Goal: Complete application form

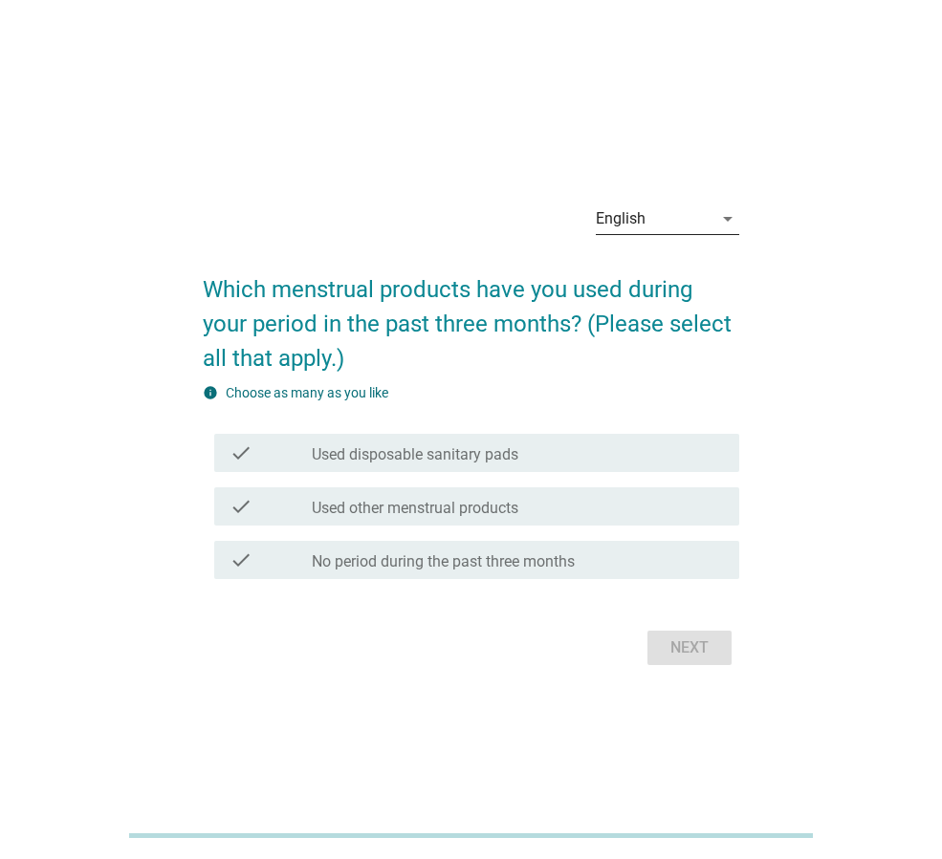
click at [656, 214] on div "English" at bounding box center [654, 219] width 117 height 31
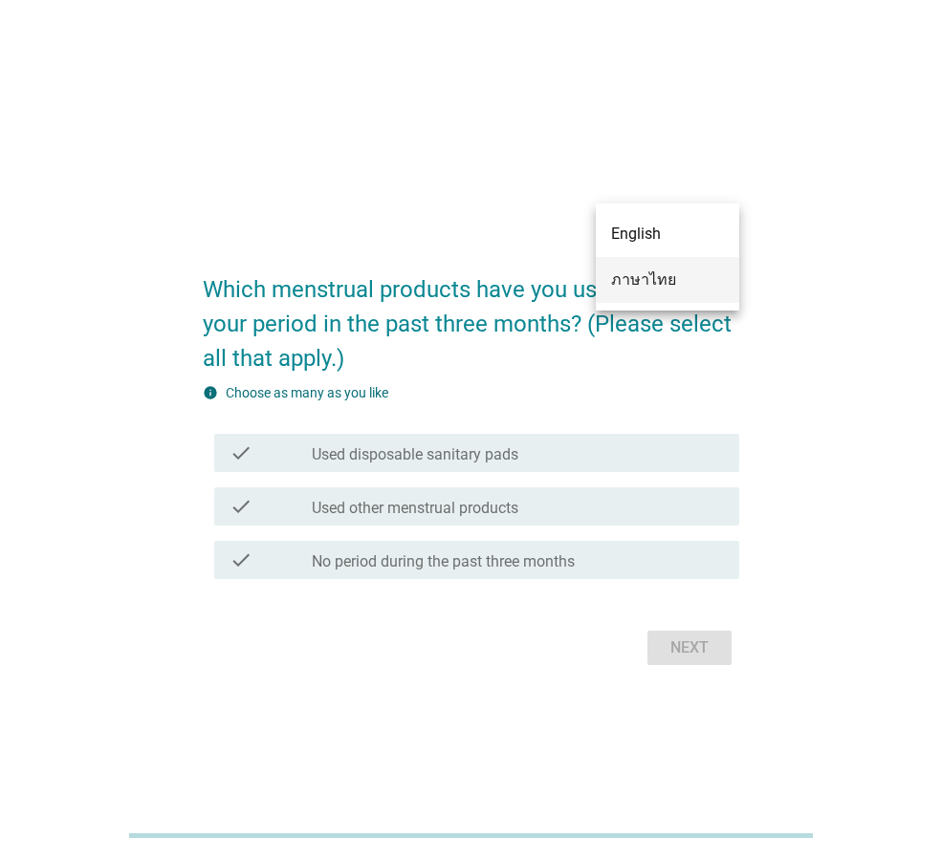
click at [642, 274] on div "ภาษาไทย" at bounding box center [667, 280] width 113 height 23
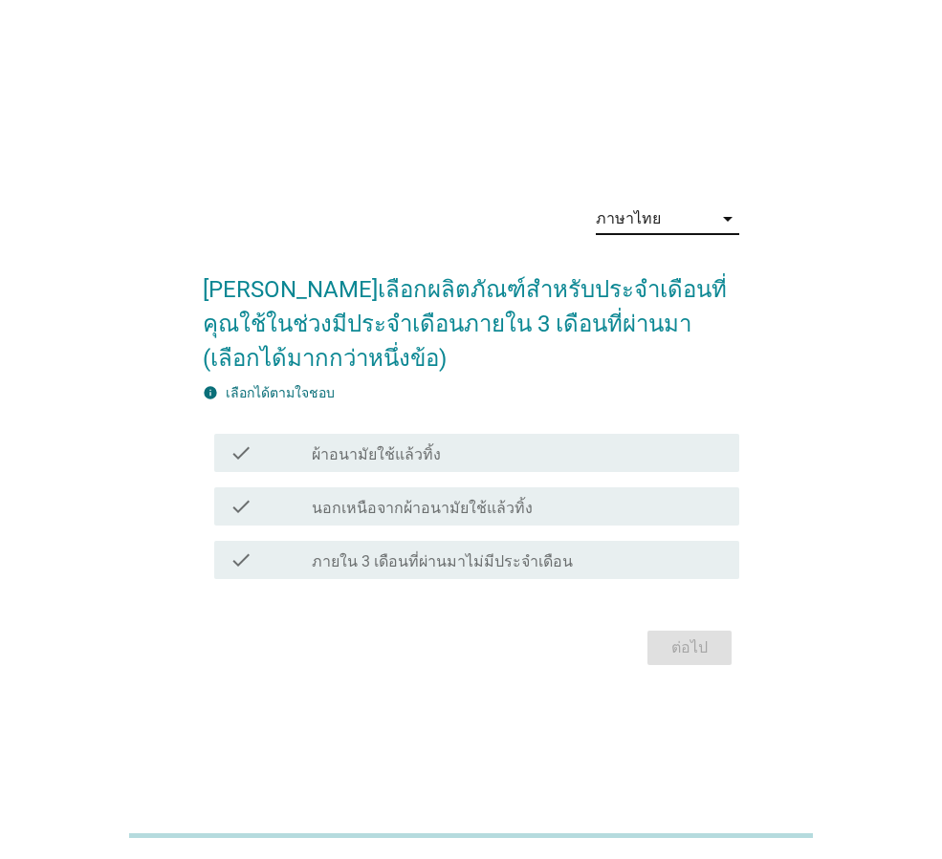
click at [439, 453] on div "check_box_outline_blank ผ้าอนามัยใช้แล้วทิ้ง" at bounding box center [518, 453] width 412 height 23
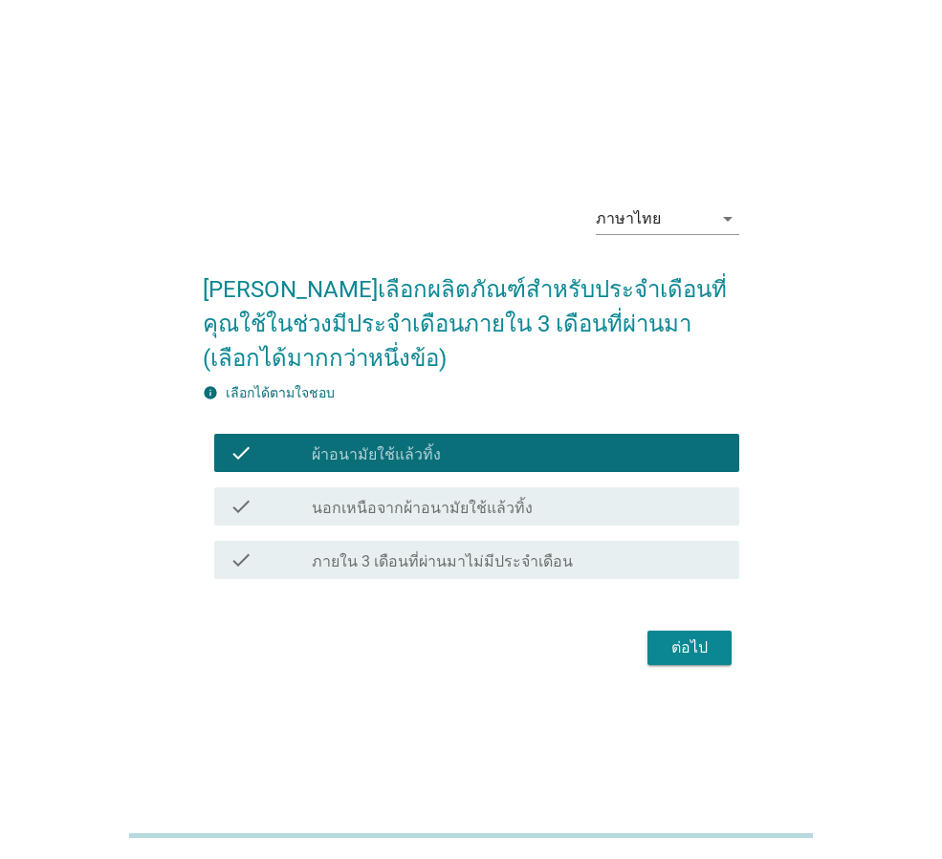
click at [679, 652] on div "ต่อไป" at bounding box center [689, 648] width 54 height 23
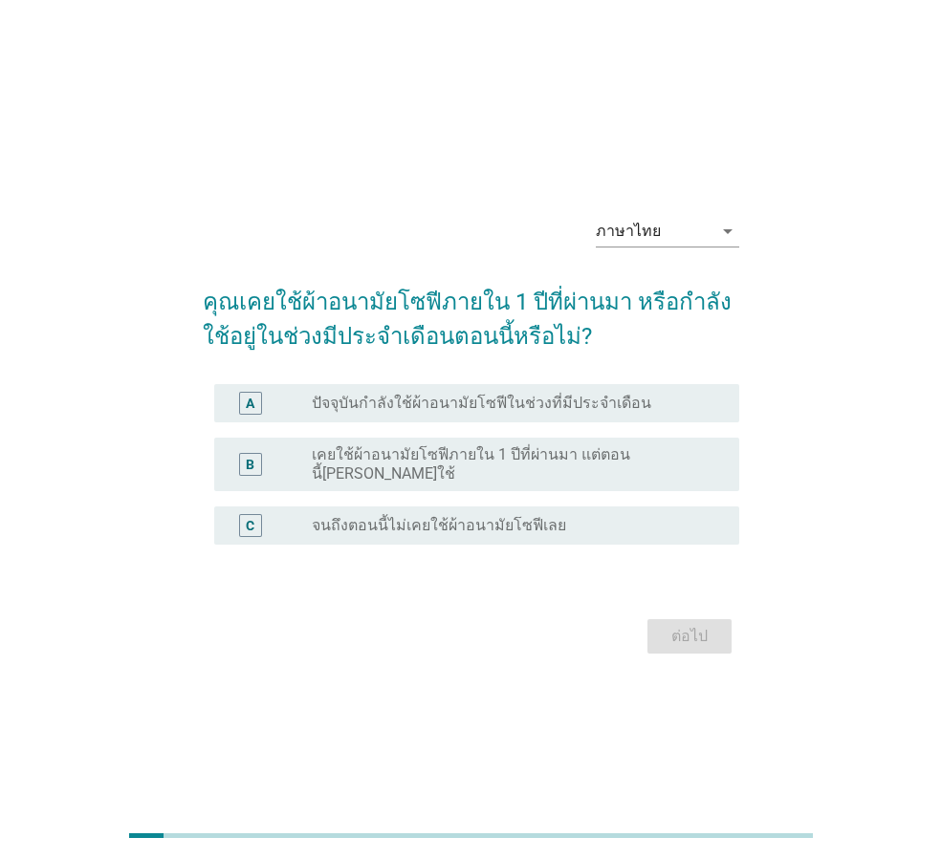
click at [425, 401] on label "ปัจจุบันกำลังใช้ผ้าอนามัยโซฟีในช่วงที่มีประจำเดือน" at bounding box center [481, 403] width 339 height 19
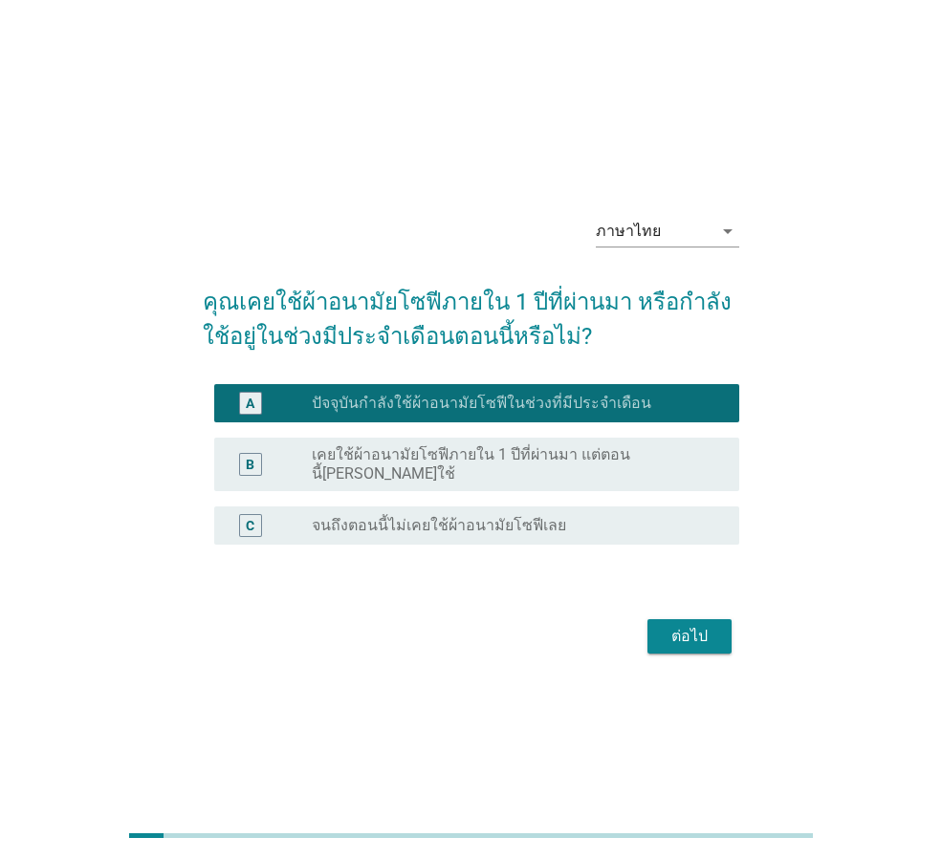
click at [695, 631] on div "ต่อไป" at bounding box center [689, 636] width 54 height 23
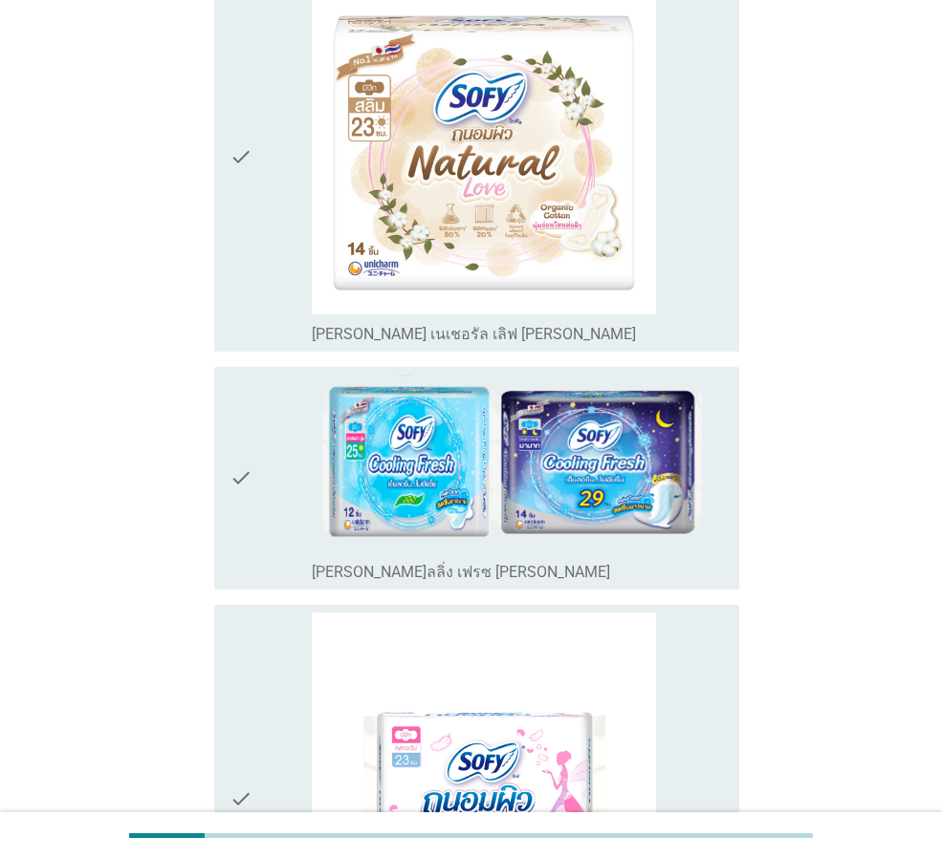
scroll to position [765, 0]
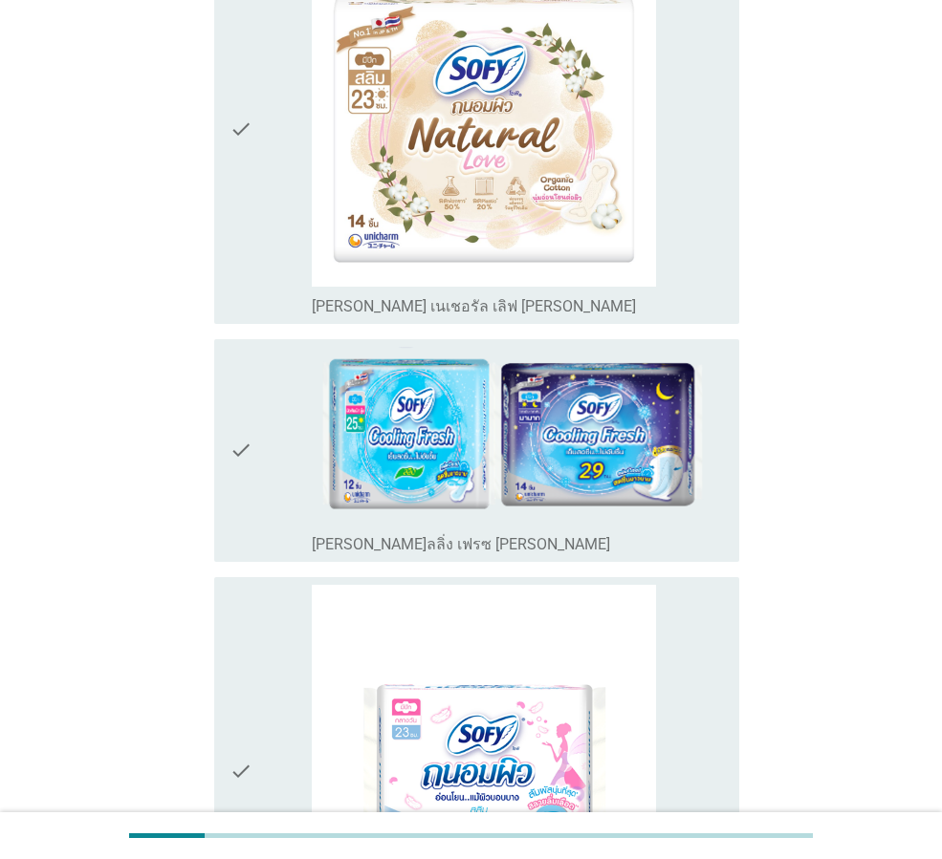
click at [228, 423] on div "check check_box_outline_blank [PERSON_NAME]ลลิ่ง เฟรซ [PERSON_NAME]" at bounding box center [476, 450] width 525 height 223
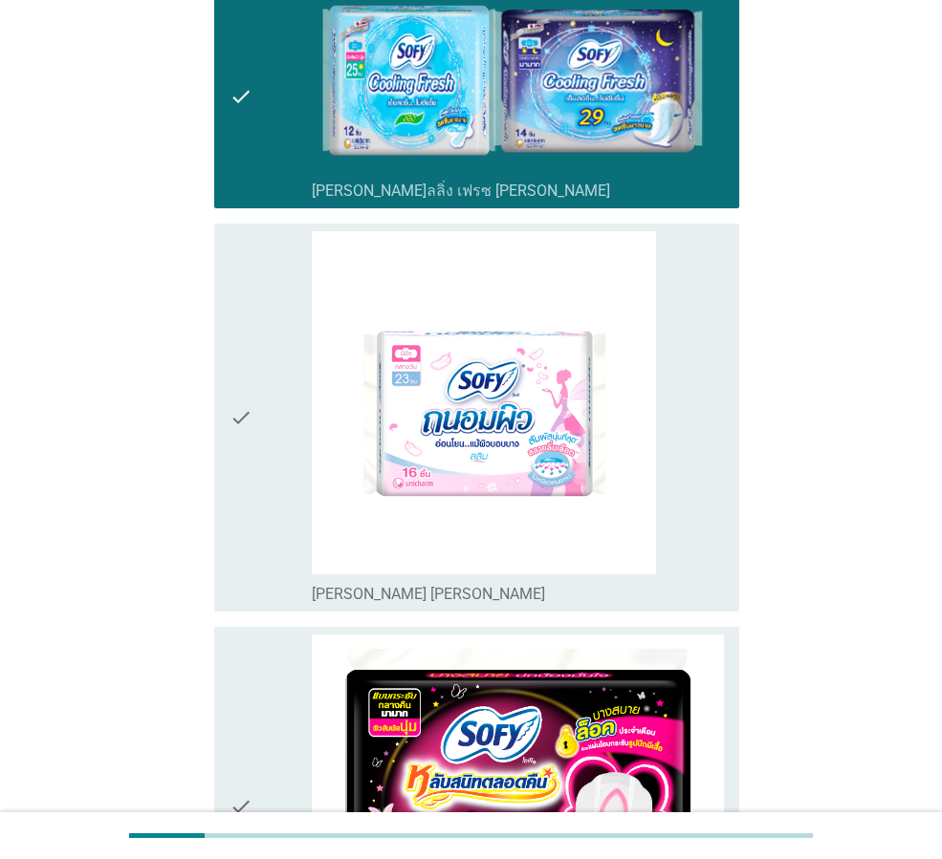
scroll to position [1147, 0]
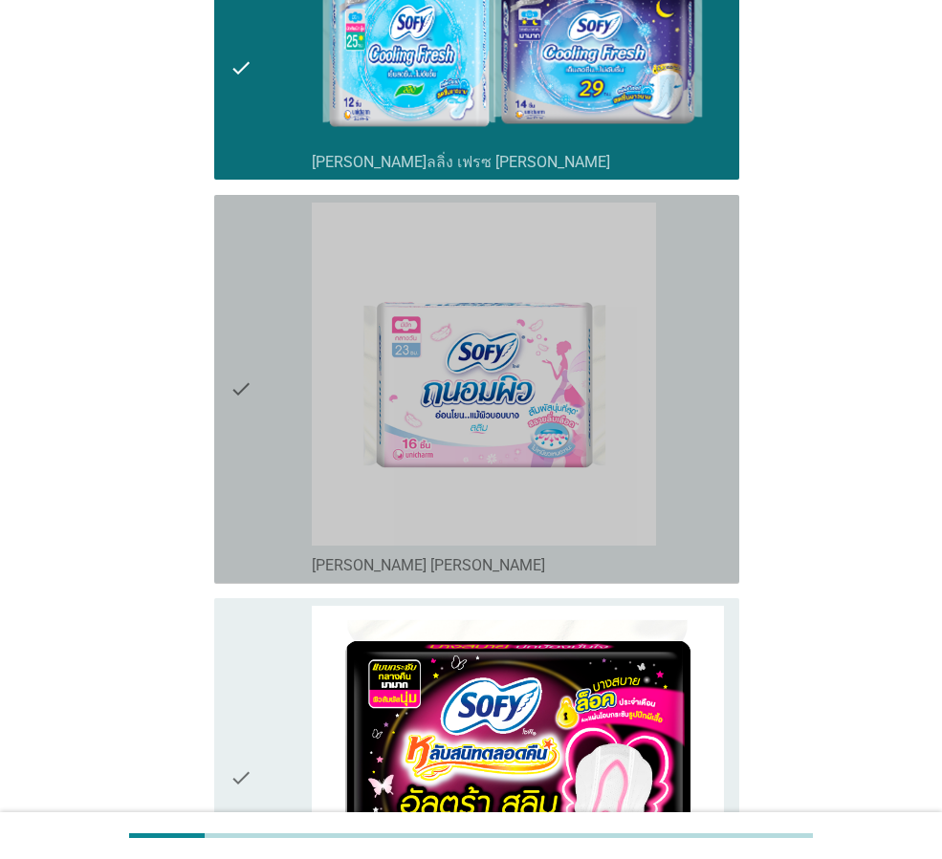
click at [268, 404] on div "check" at bounding box center [270, 390] width 82 height 374
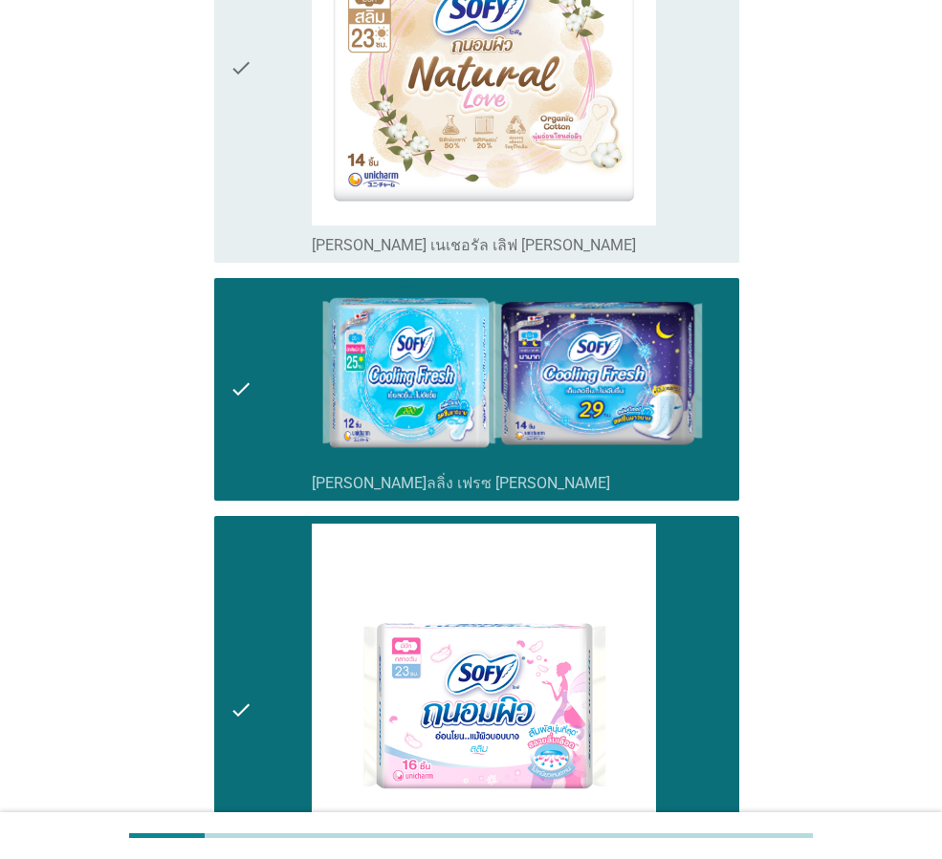
scroll to position [765, 0]
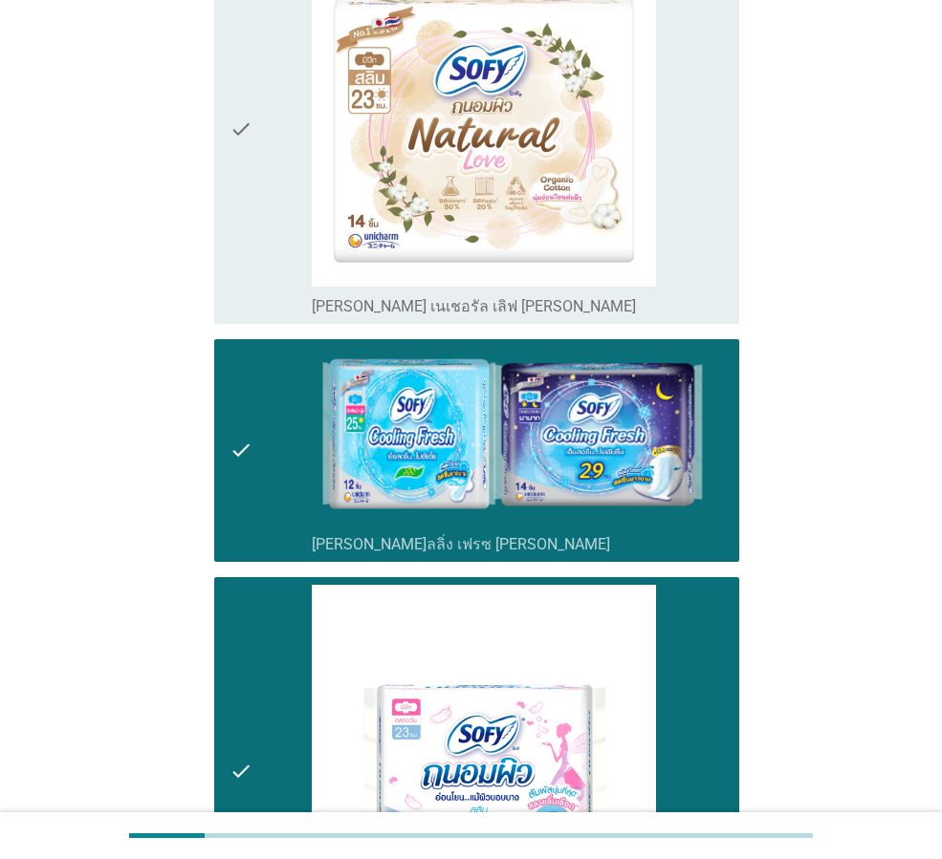
click at [220, 389] on div "check check_box_outline_blank [PERSON_NAME]ลลิ่ง เฟรซ [PERSON_NAME]" at bounding box center [476, 450] width 525 height 223
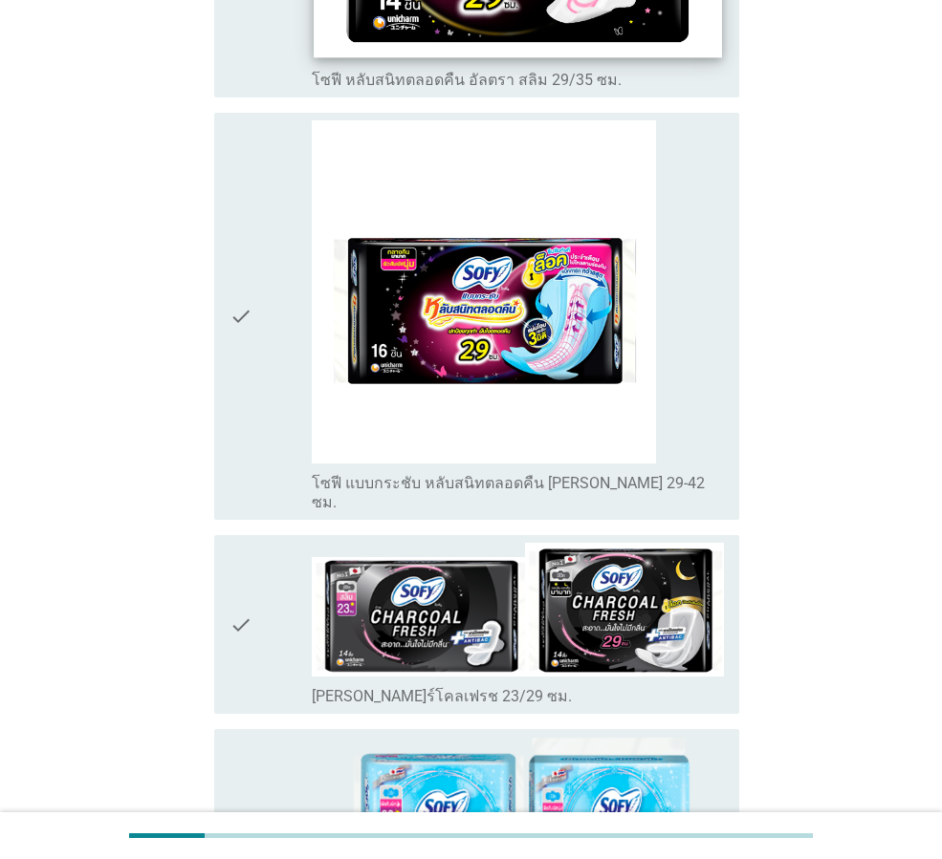
scroll to position [2677, 0]
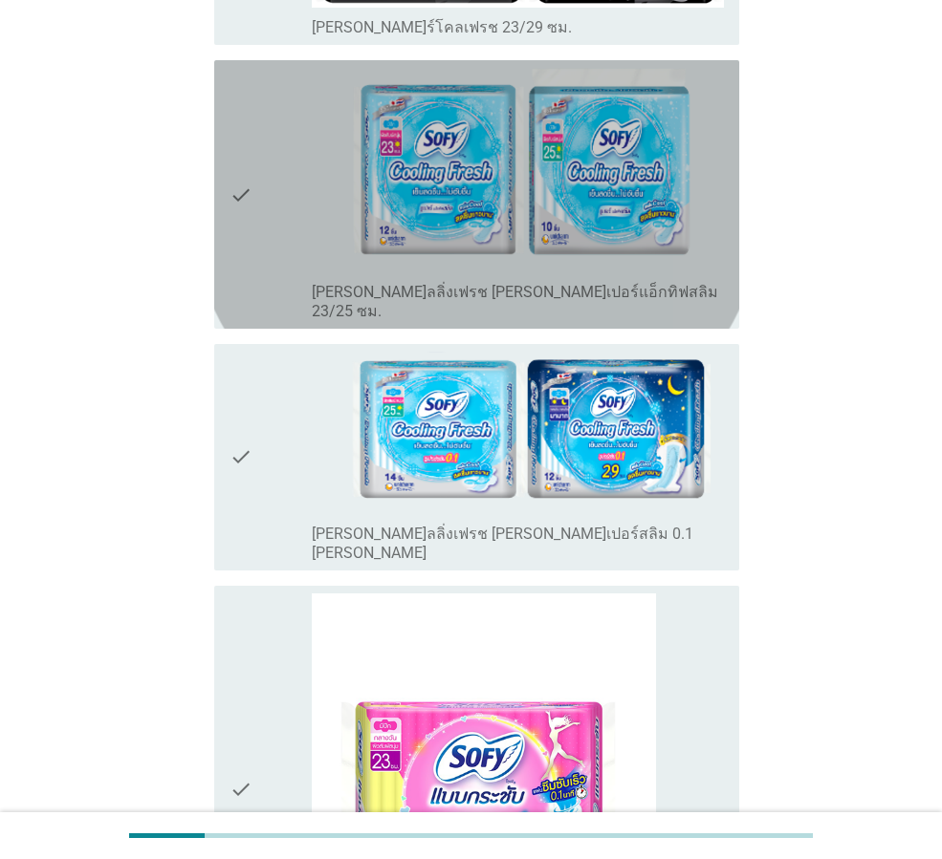
click at [229, 170] on icon "check" at bounding box center [240, 194] width 23 height 253
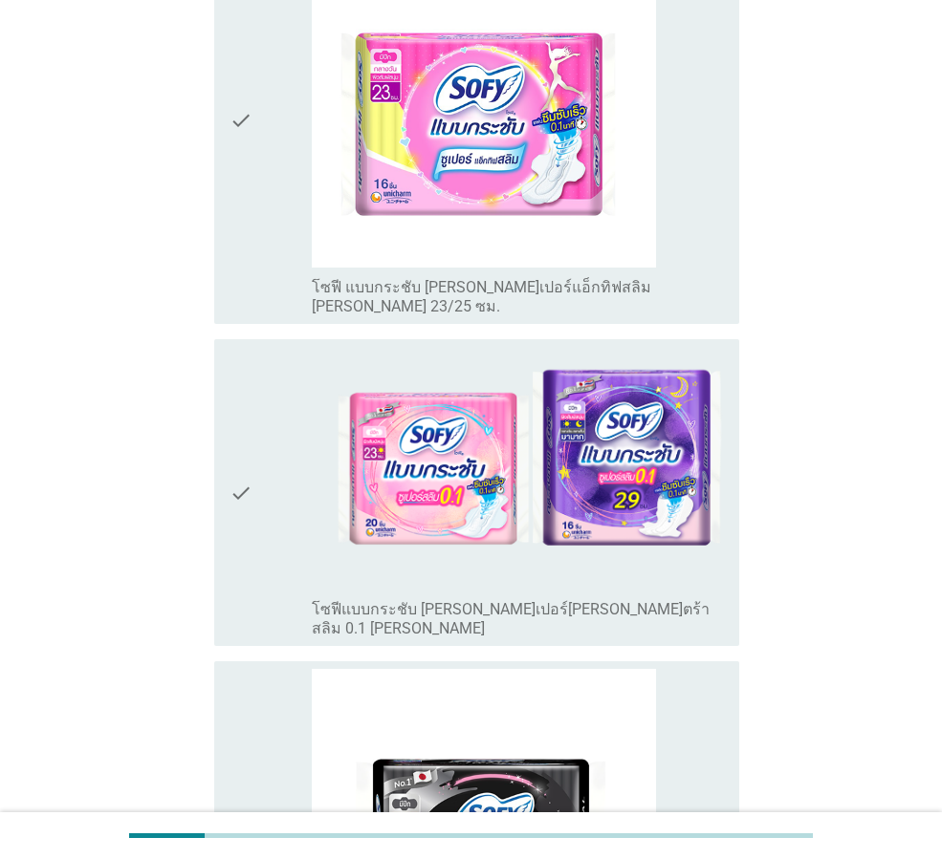
scroll to position [3441, 0]
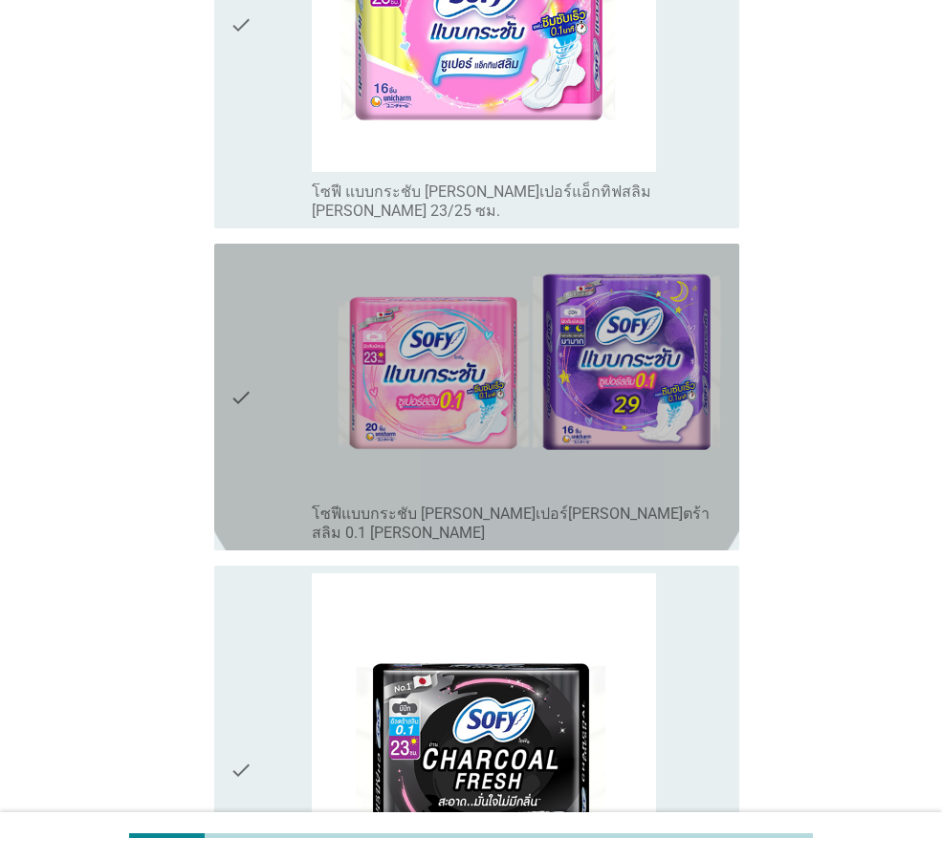
click at [240, 319] on icon "check" at bounding box center [240, 397] width 23 height 292
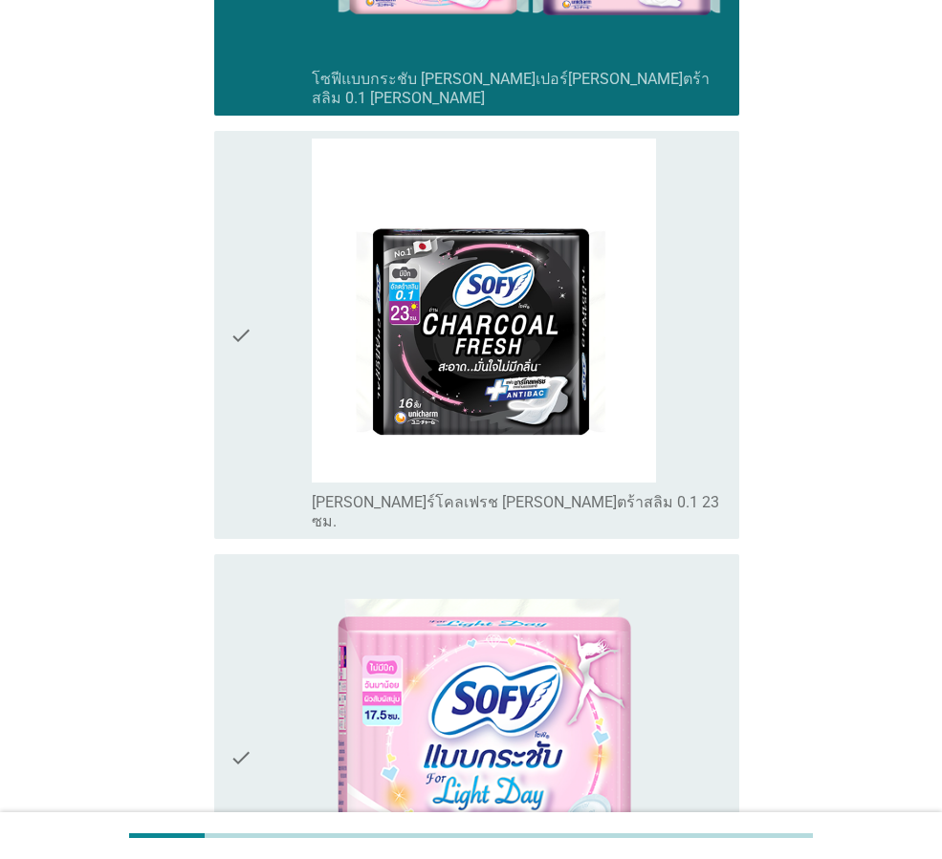
scroll to position [3919, 0]
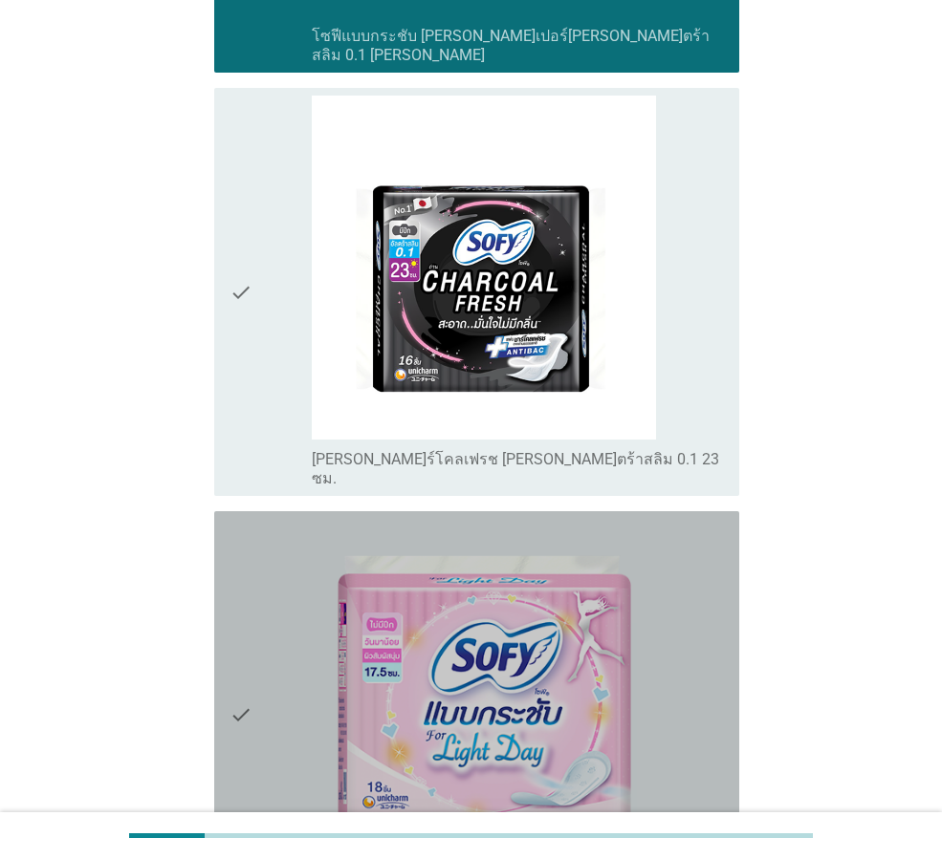
click at [242, 538] on icon "check" at bounding box center [240, 715] width 23 height 393
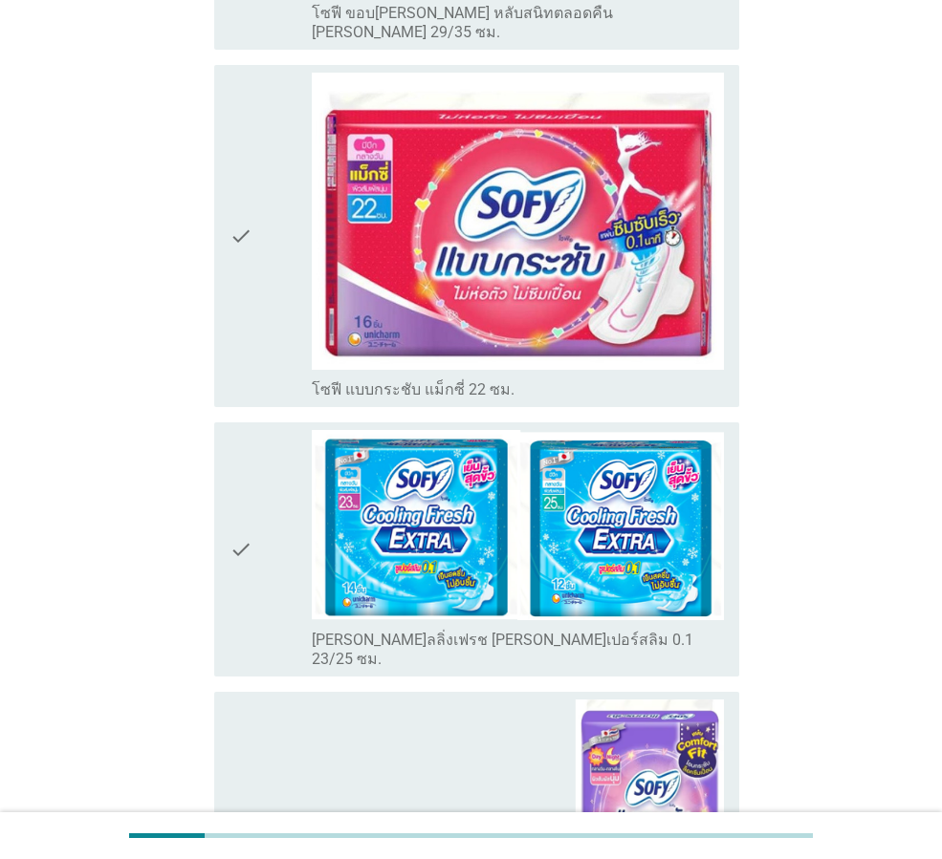
scroll to position [7183, 0]
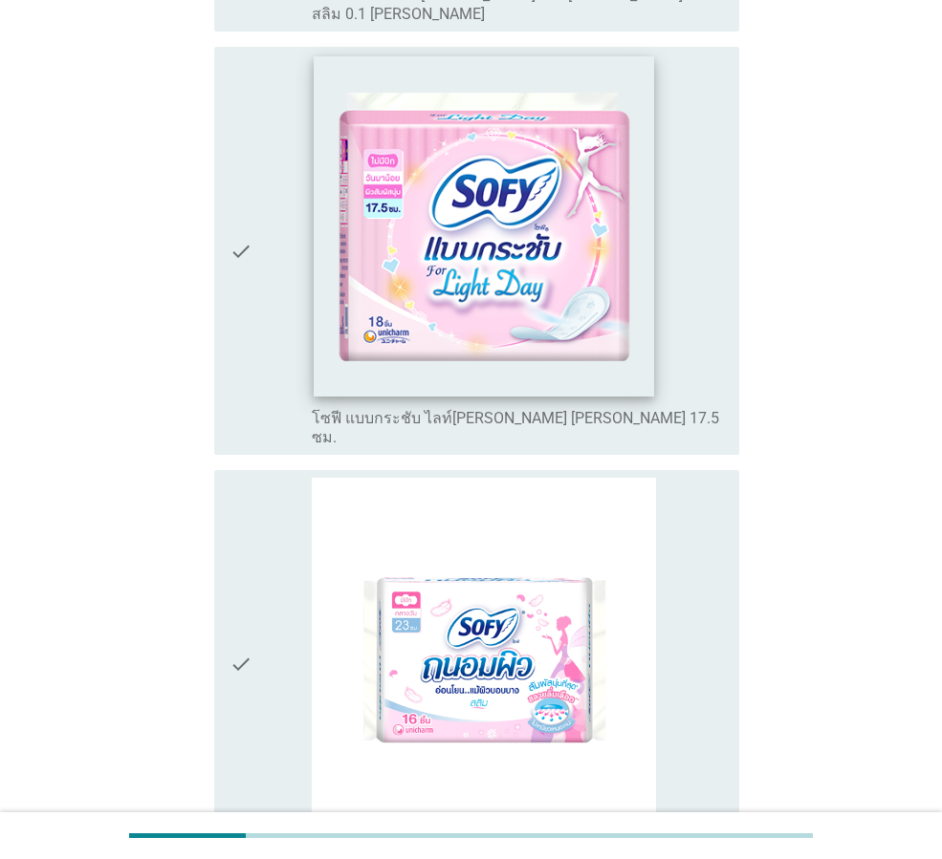
scroll to position [860, 0]
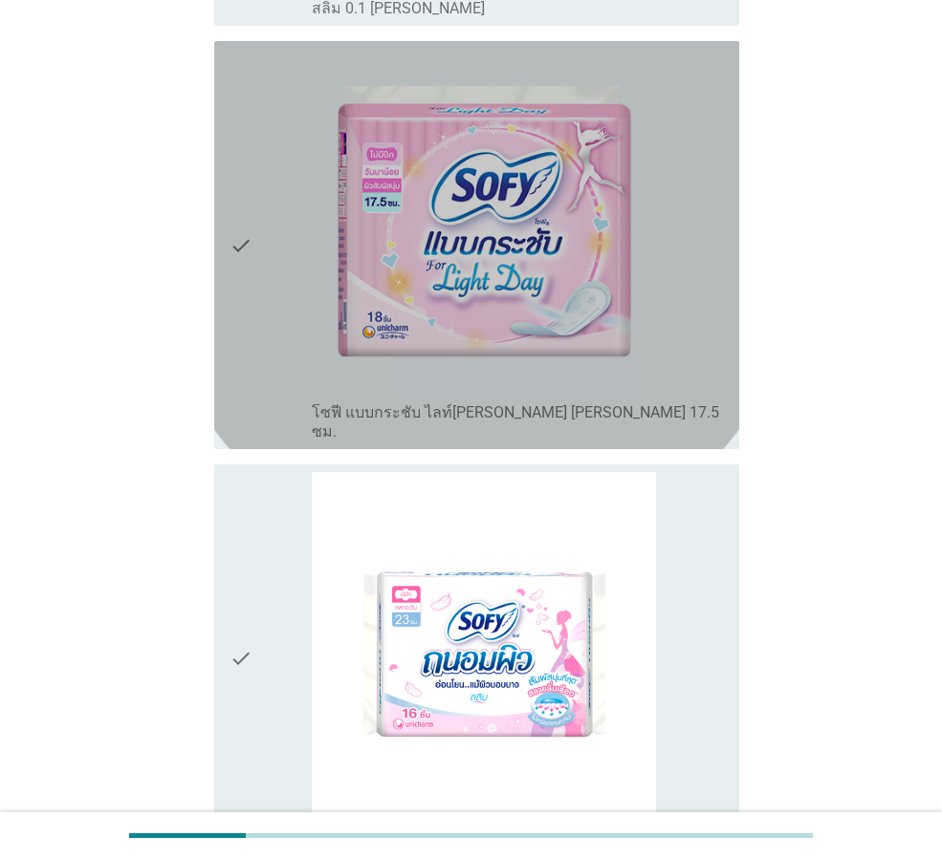
click at [241, 218] on icon "check" at bounding box center [240, 245] width 23 height 393
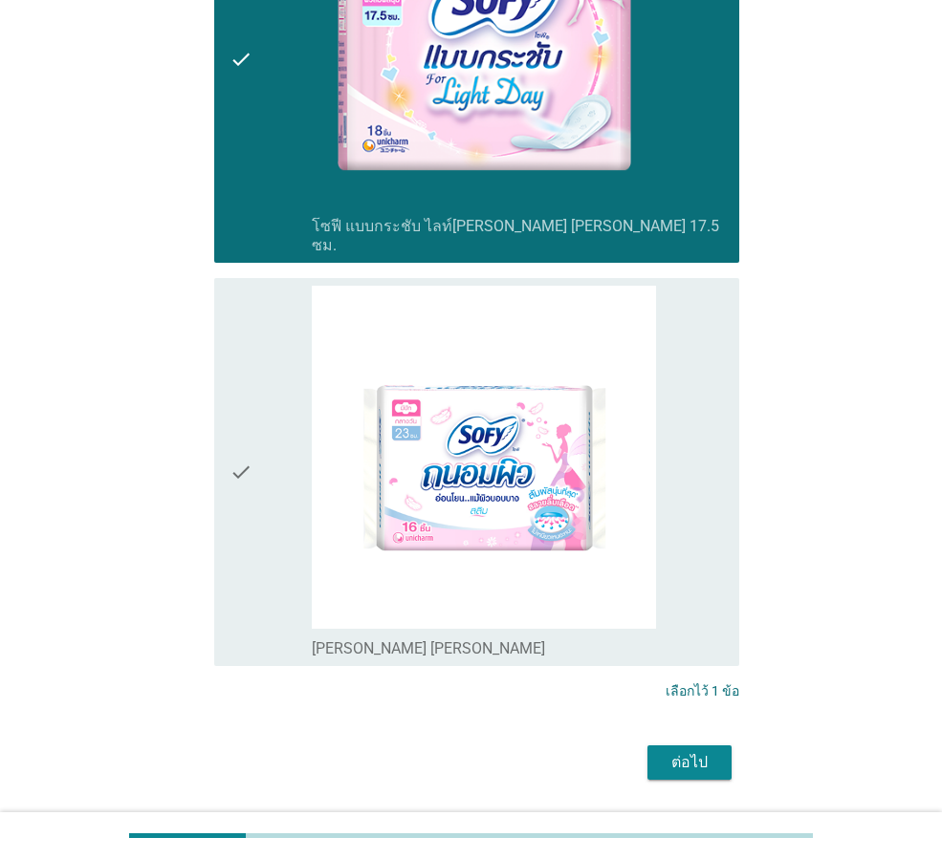
scroll to position [1048, 0]
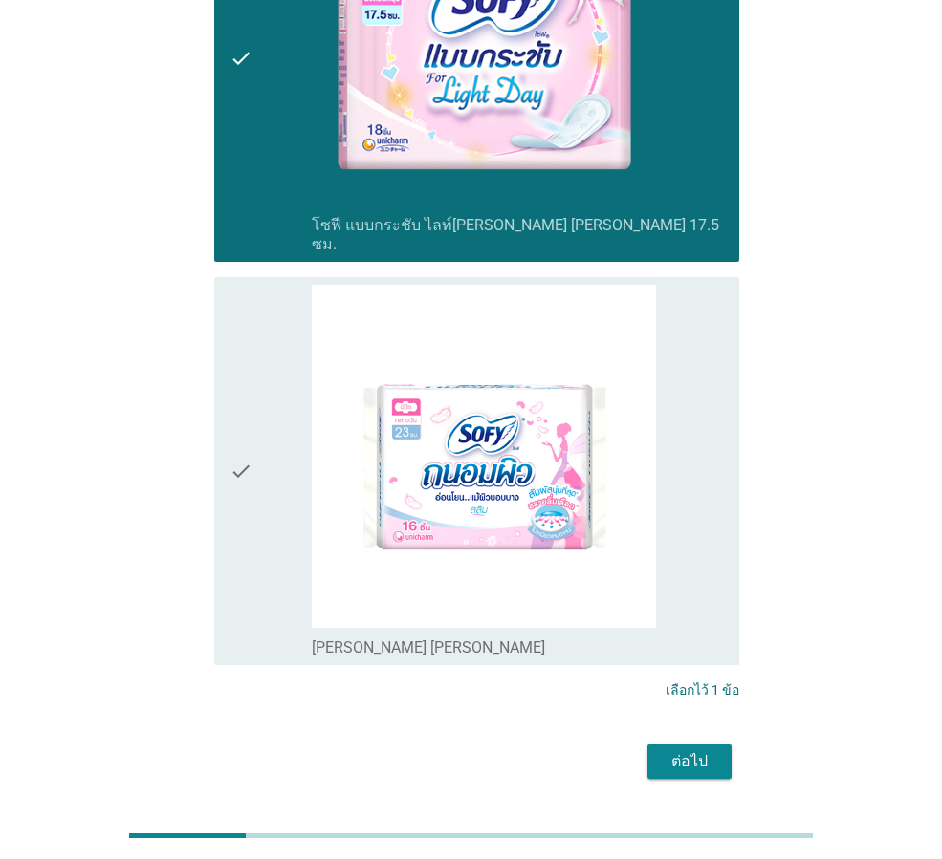
click at [691, 745] on button "ต่อไป" at bounding box center [689, 762] width 84 height 34
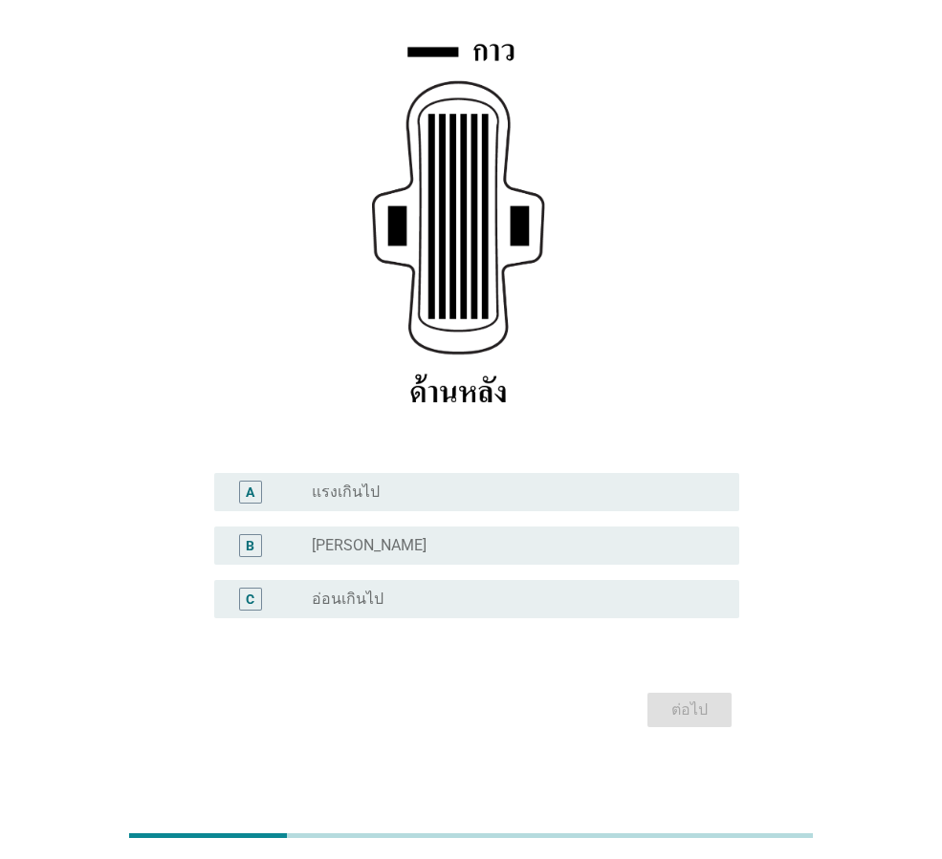
scroll to position [279, 0]
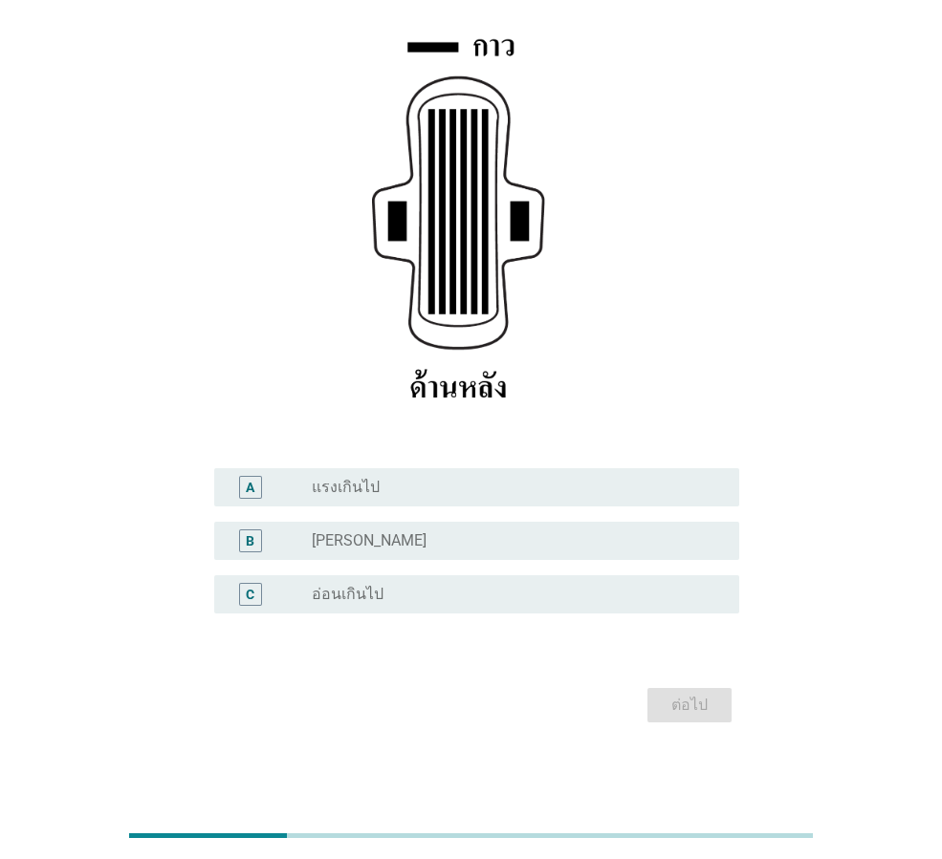
click at [503, 542] on div "radio_button_unchecked [PERSON_NAME]" at bounding box center [510, 541] width 397 height 19
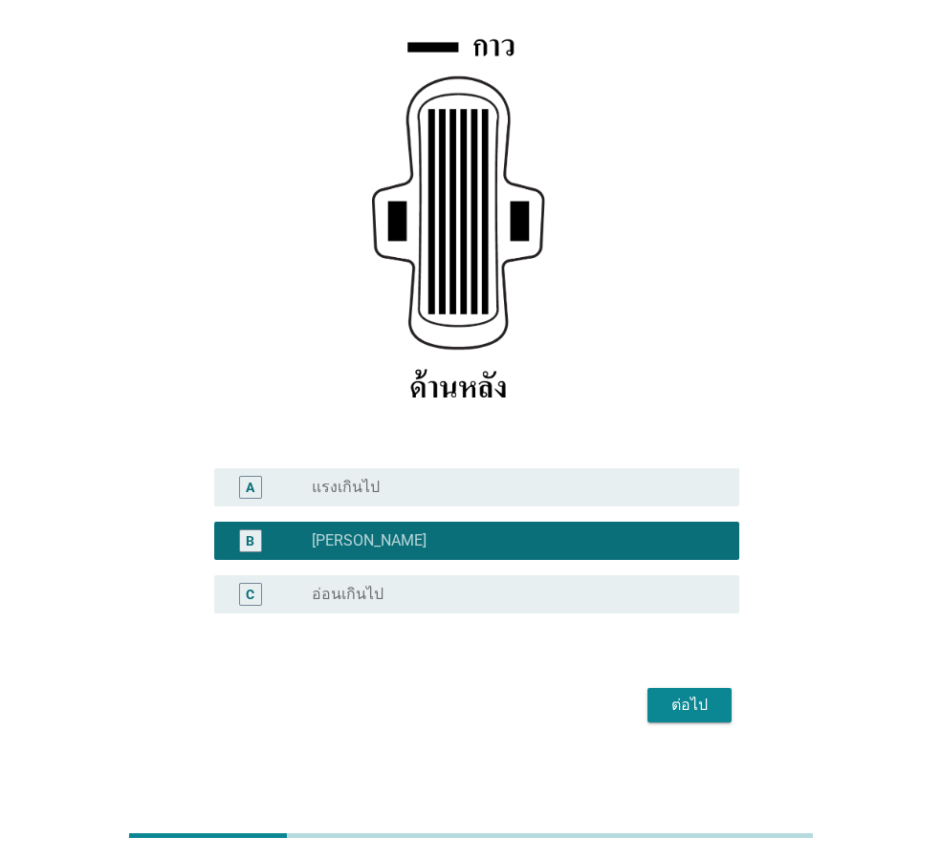
click at [662, 717] on button "ต่อไป" at bounding box center [689, 705] width 84 height 34
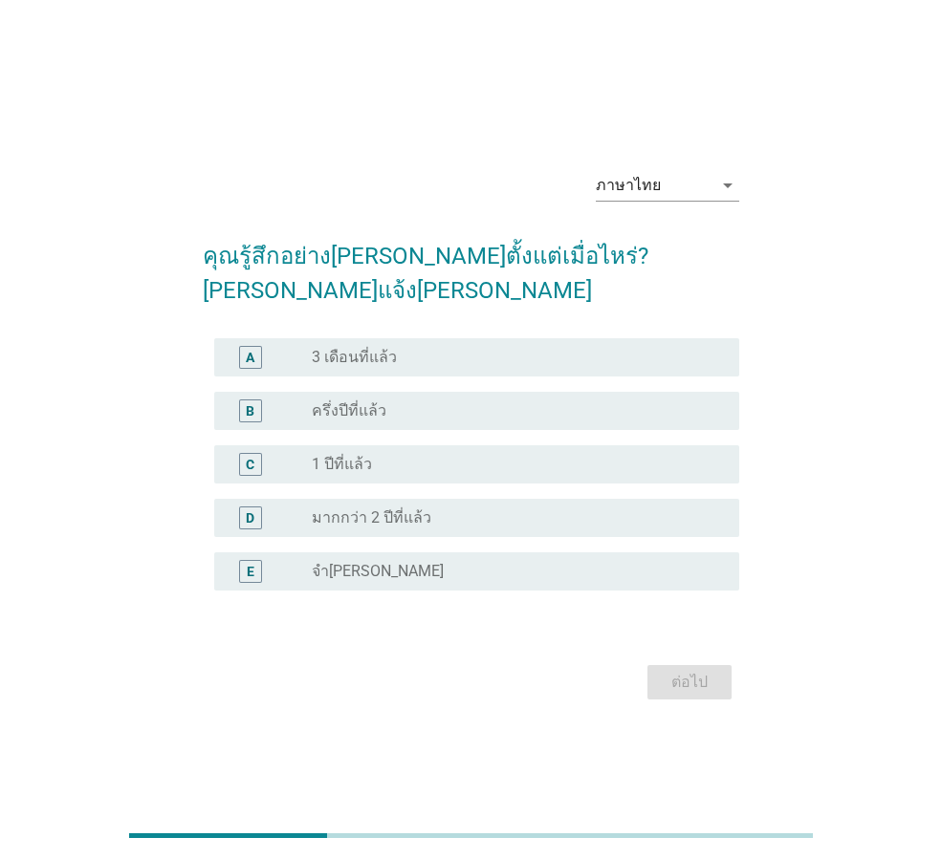
click at [374, 455] on div "radio_button_unchecked 1 ปีที่แล้ว" at bounding box center [510, 464] width 397 height 19
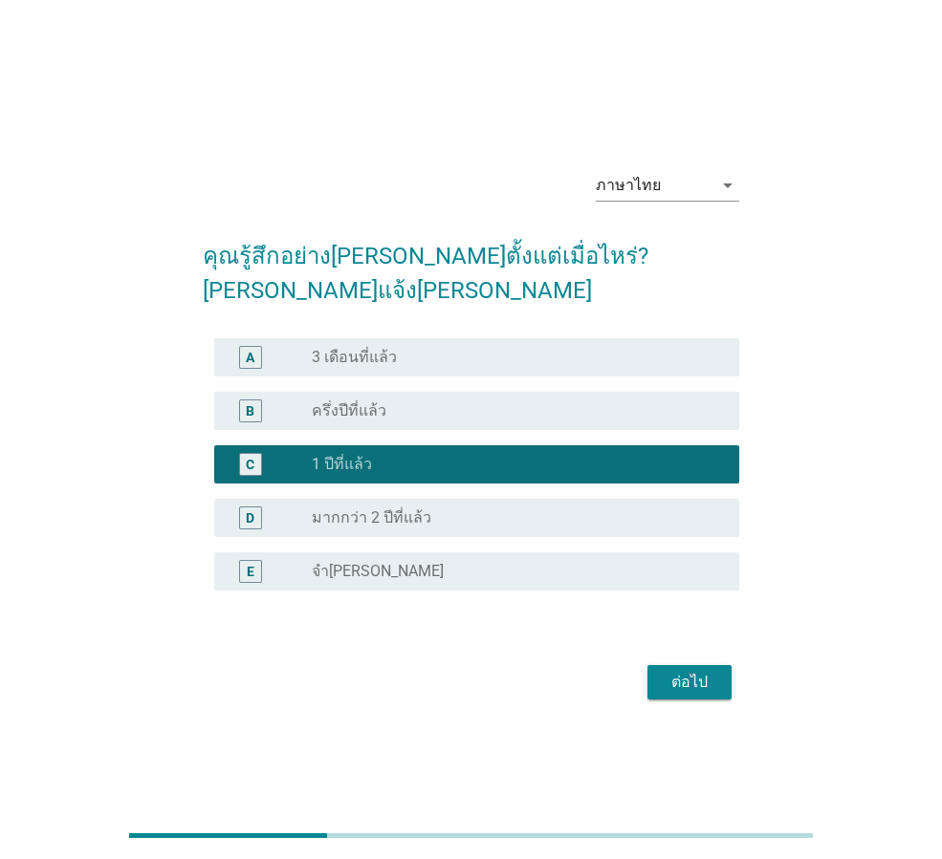
click at [694, 671] on div "ต่อไป" at bounding box center [689, 682] width 54 height 23
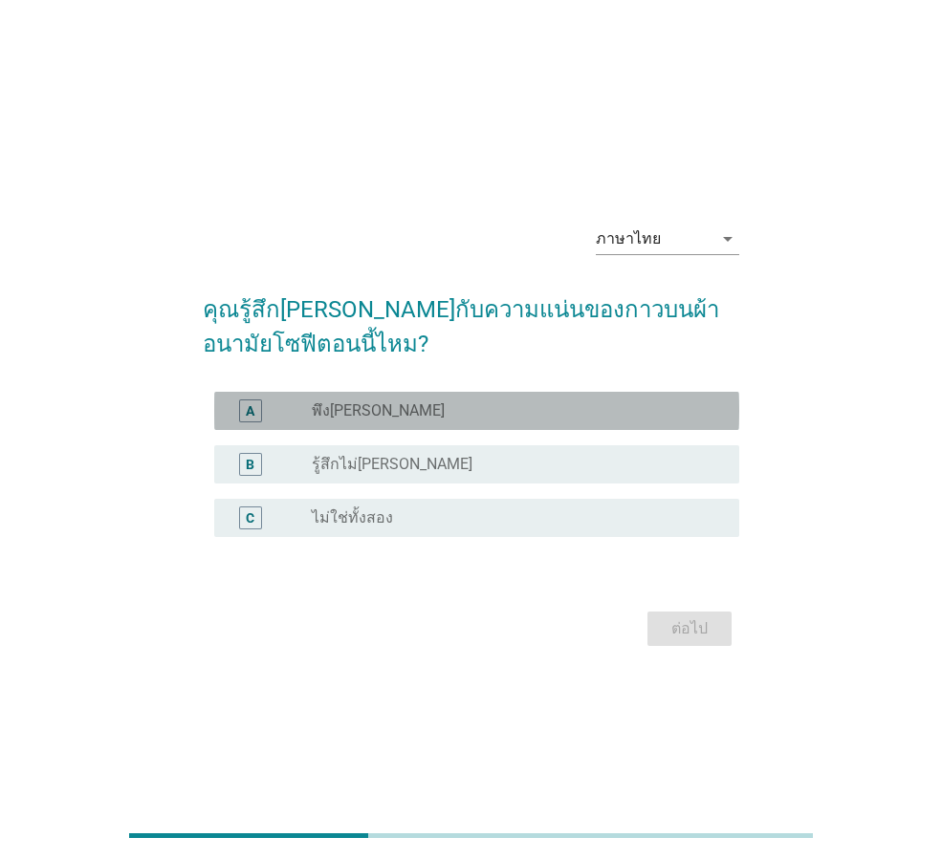
click at [467, 407] on div "radio_button_unchecked พึง[PERSON_NAME]" at bounding box center [510, 410] width 397 height 19
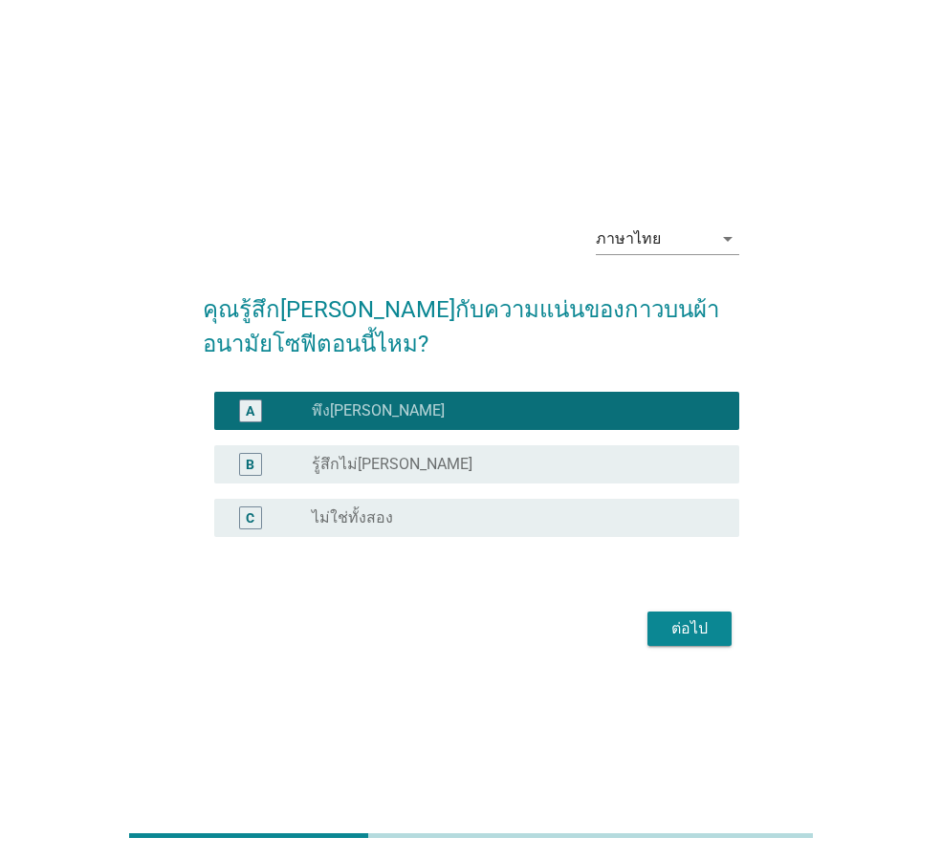
click at [683, 634] on div "ต่อไป" at bounding box center [689, 629] width 54 height 23
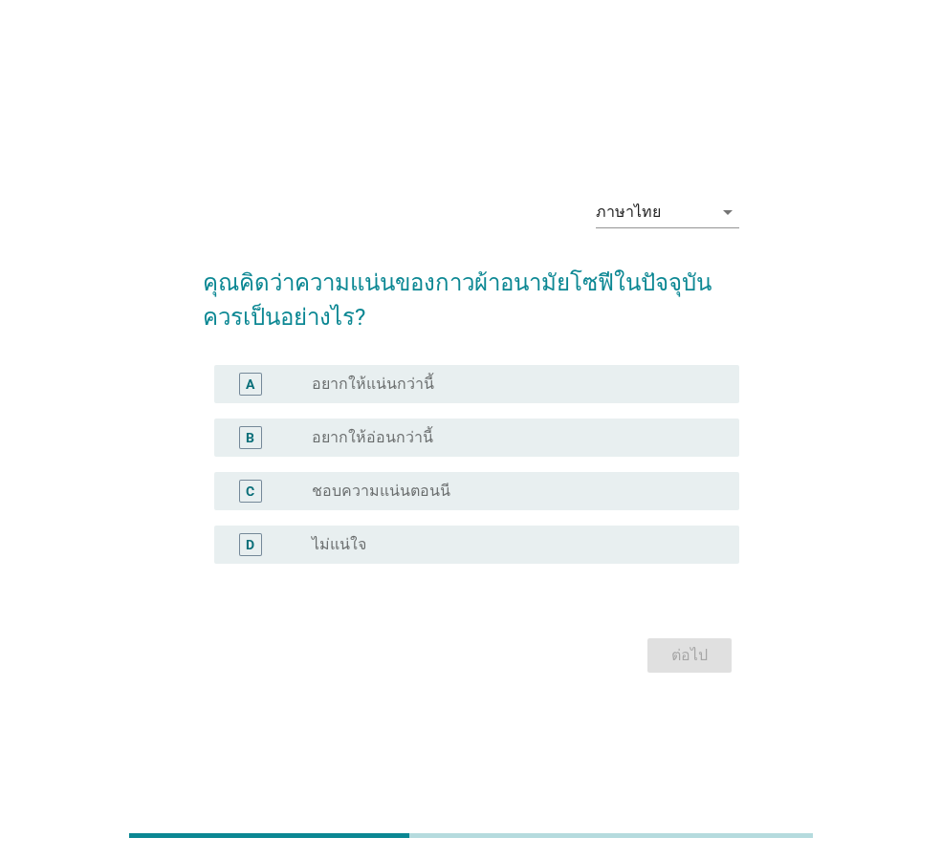
click at [410, 491] on label "ชอบความแน่นตอนนี" at bounding box center [381, 491] width 139 height 19
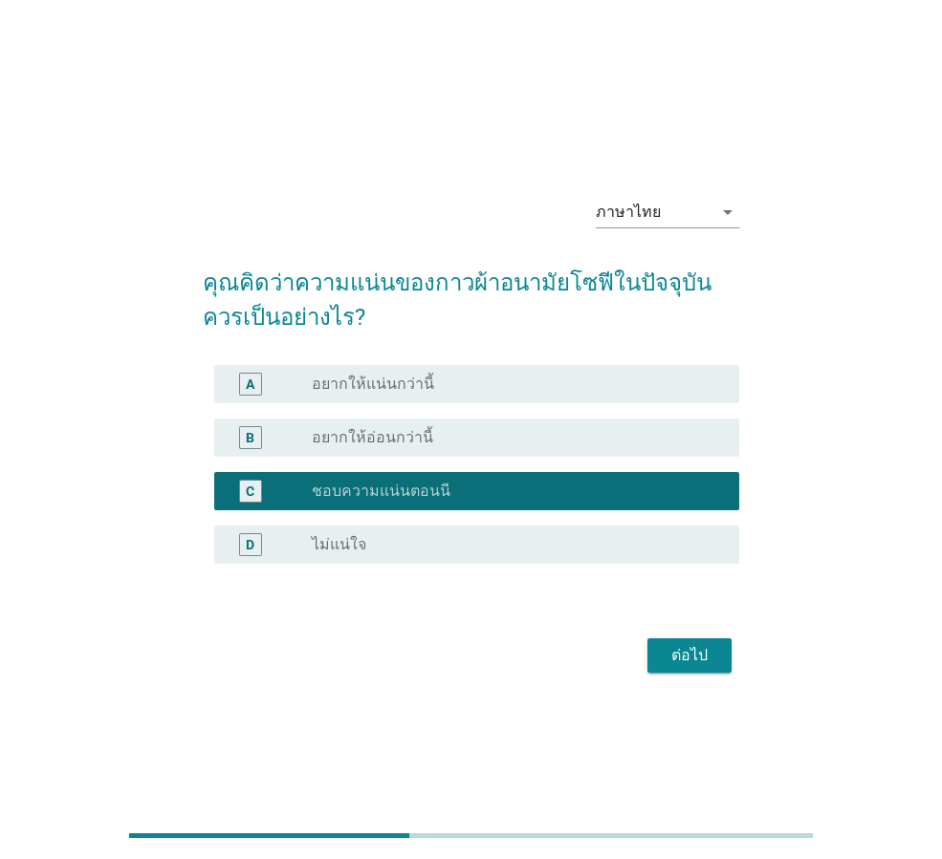
click at [715, 663] on div "ต่อไป" at bounding box center [689, 655] width 54 height 23
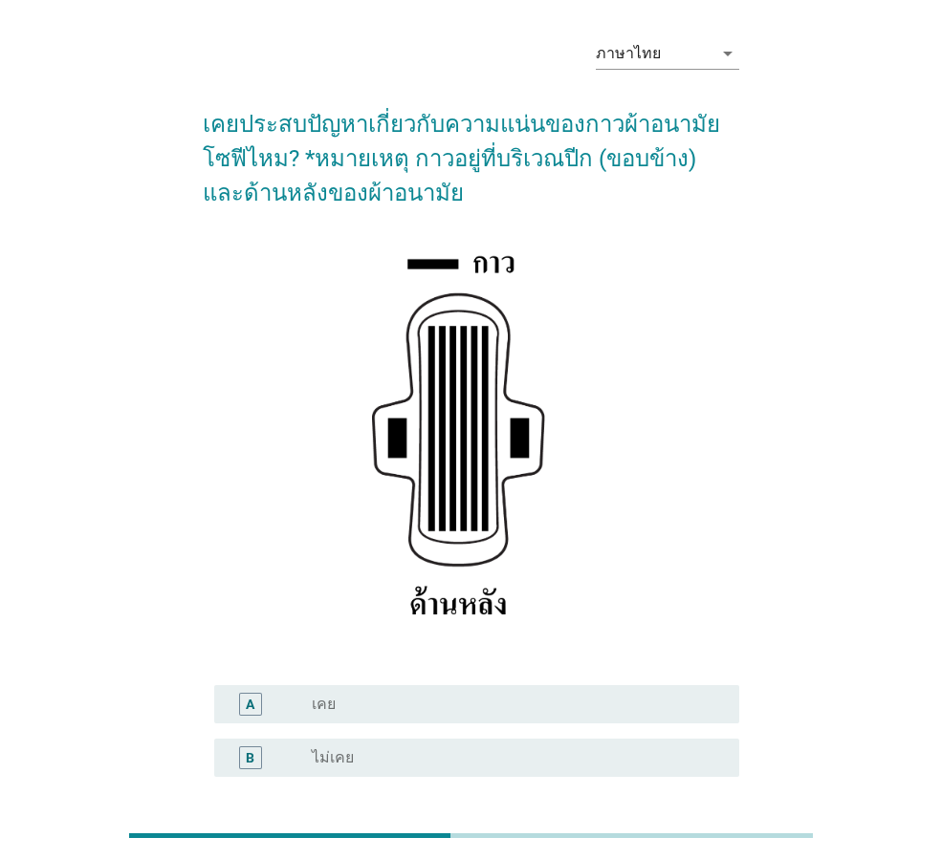
scroll to position [96, 0]
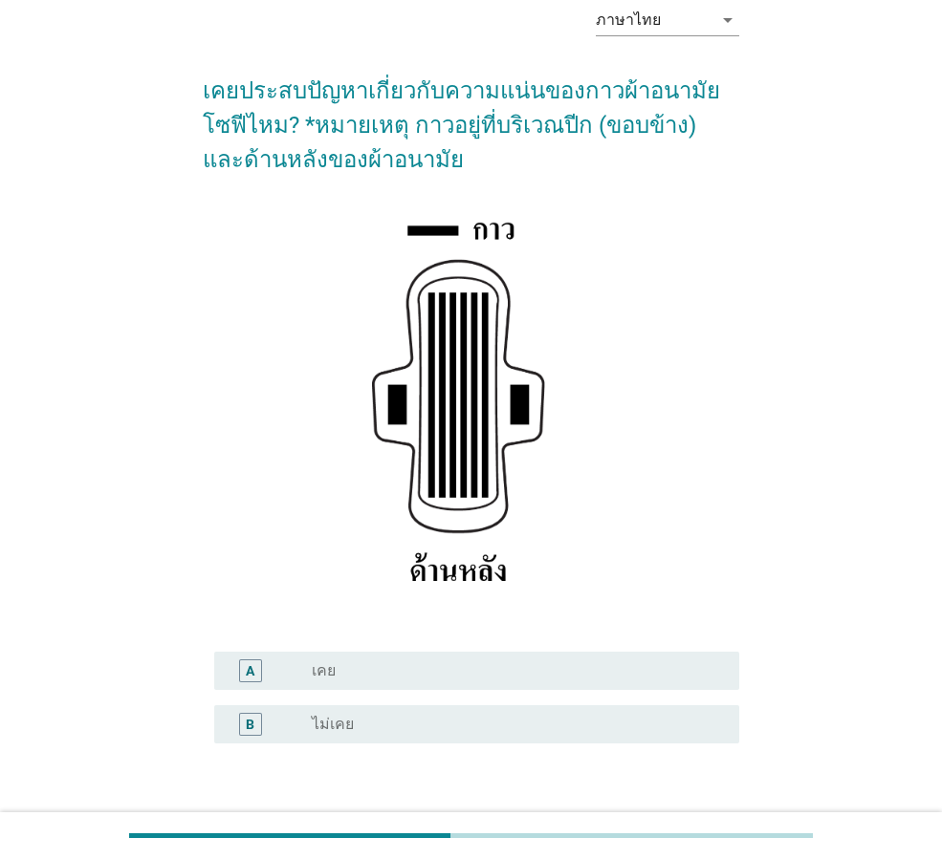
click at [537, 729] on div "radio_button_unchecked ไม่เคย" at bounding box center [510, 724] width 397 height 19
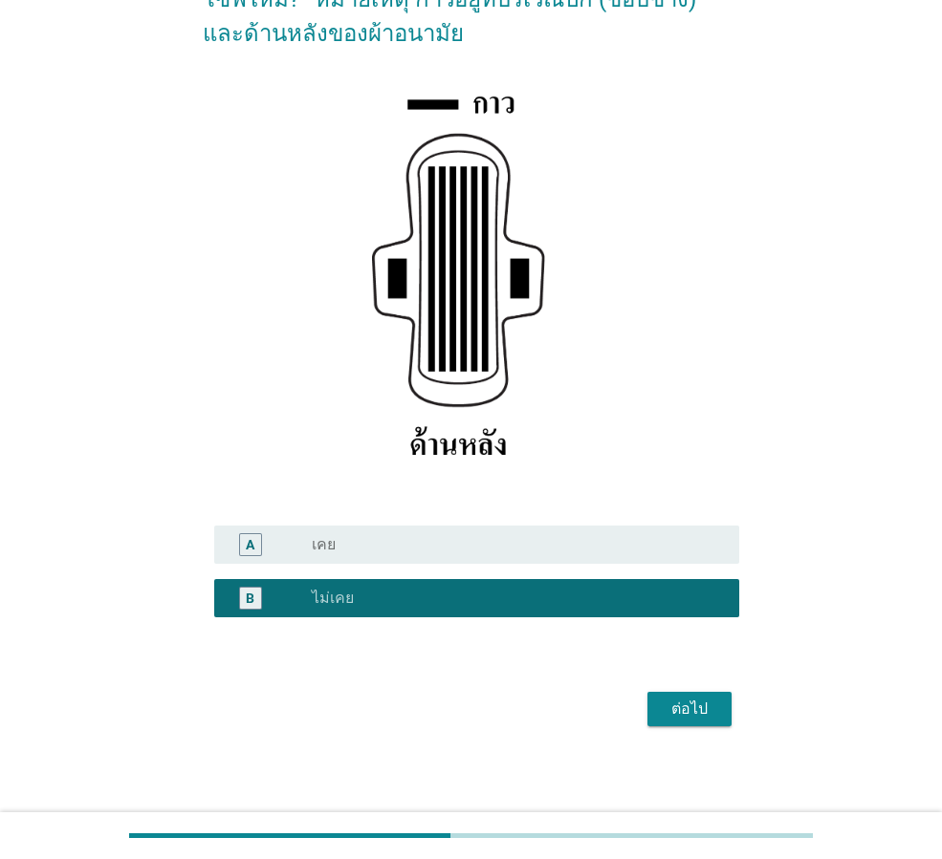
scroll to position [226, 0]
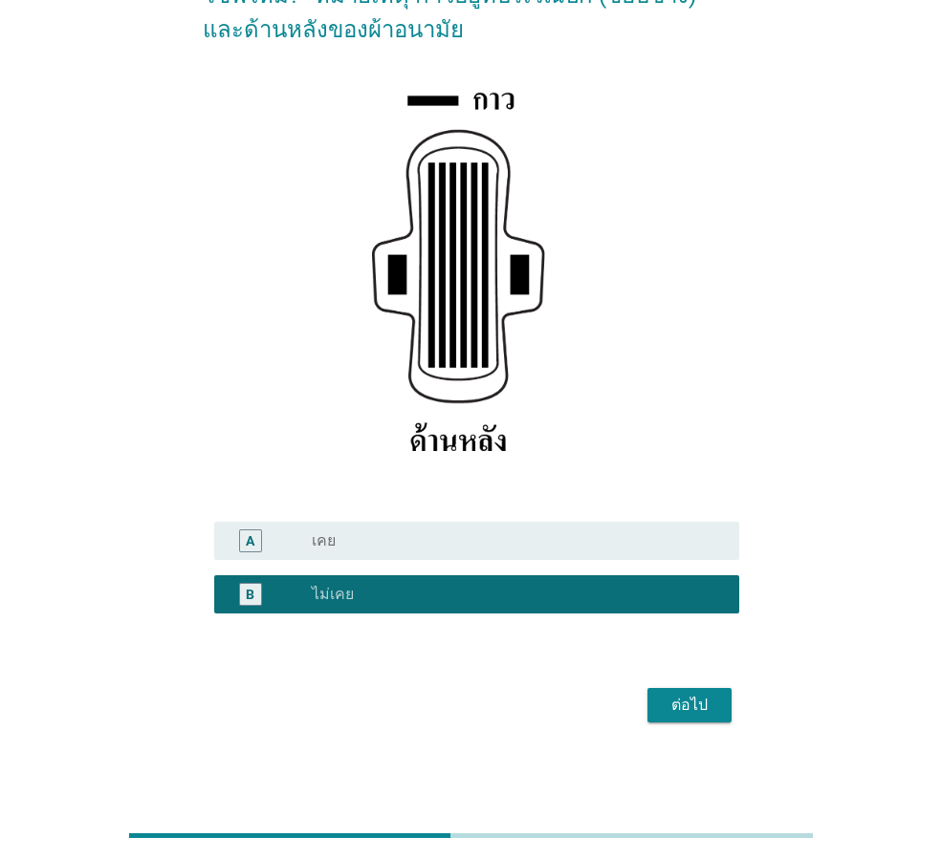
click at [678, 710] on div "ต่อไป" at bounding box center [689, 705] width 54 height 23
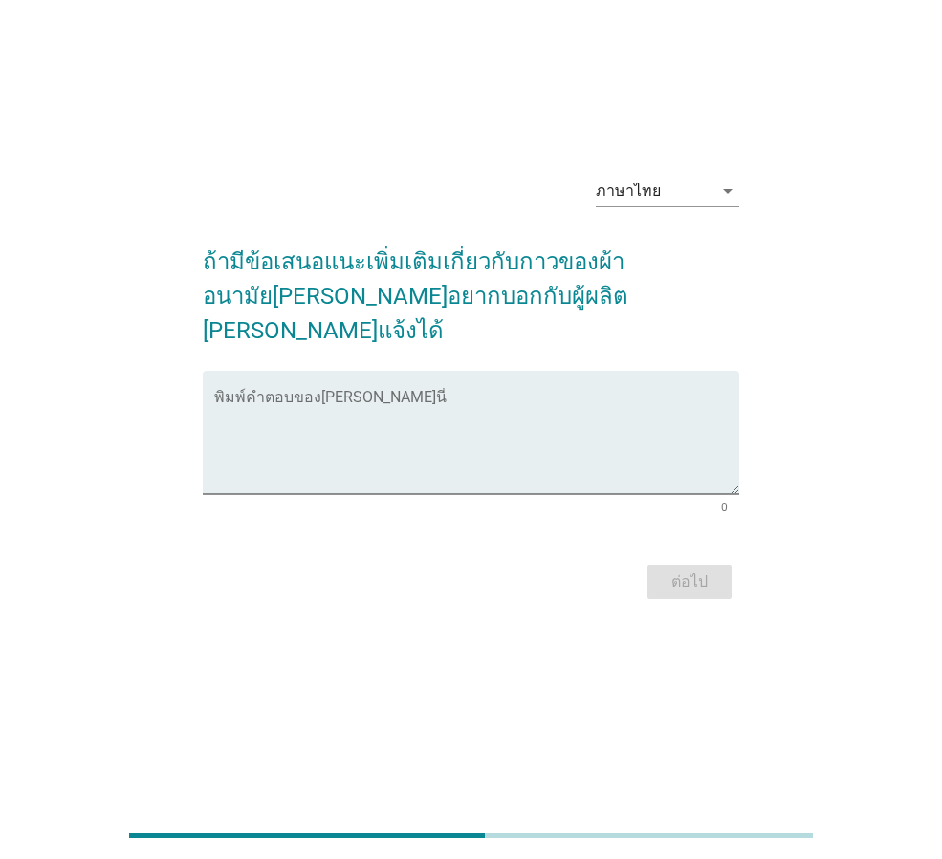
scroll to position [0, 0]
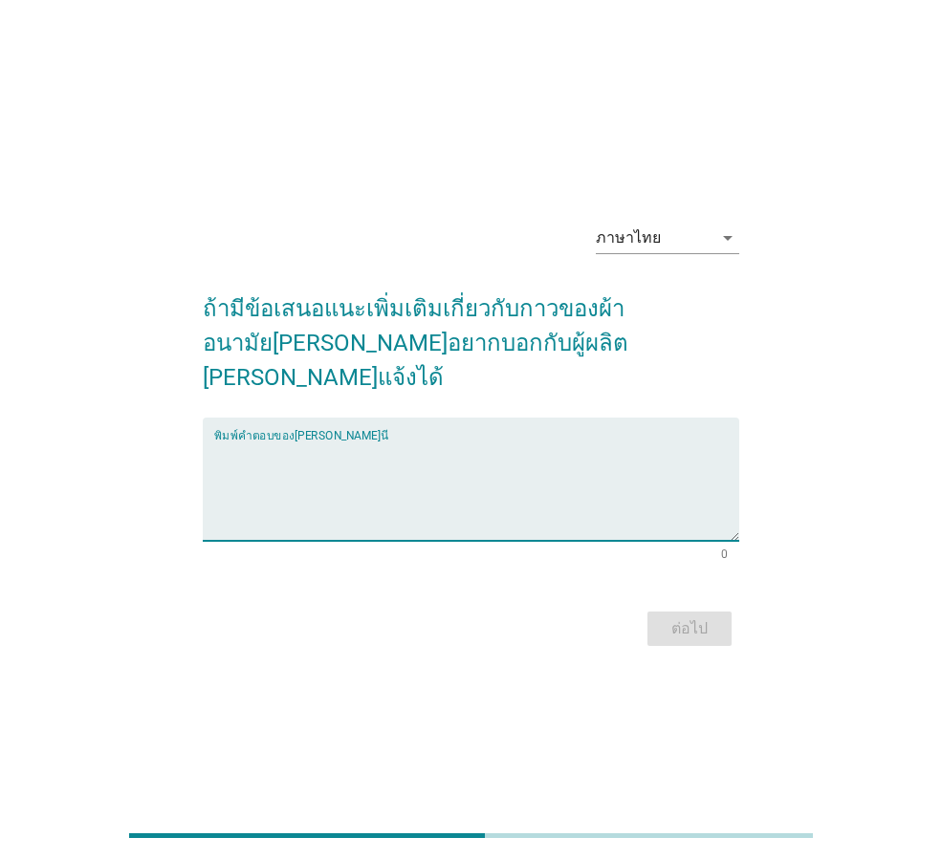
click at [476, 458] on textarea "พิมพ์คำตอบของคุณ ที่นี่" at bounding box center [476, 491] width 525 height 100
type textarea "ที่ใช้อยู่ตอนนี้ดีแล้ว"
click at [685, 618] on div "ต่อไป" at bounding box center [689, 629] width 54 height 23
